Goal: Navigation & Orientation: Find specific page/section

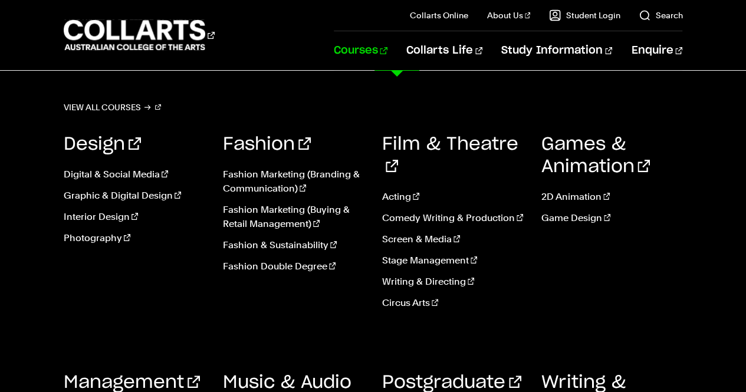
click at [387, 49] on link "Courses" at bounding box center [361, 50] width 54 height 39
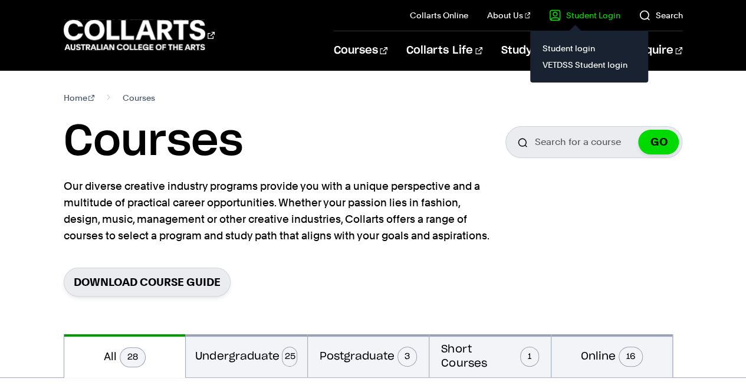
click at [579, 17] on link "Student Login" at bounding box center [584, 15] width 71 height 12
click at [572, 61] on link "VETDSS Student login" at bounding box center [589, 65] width 99 height 17
